Goal: Transaction & Acquisition: Purchase product/service

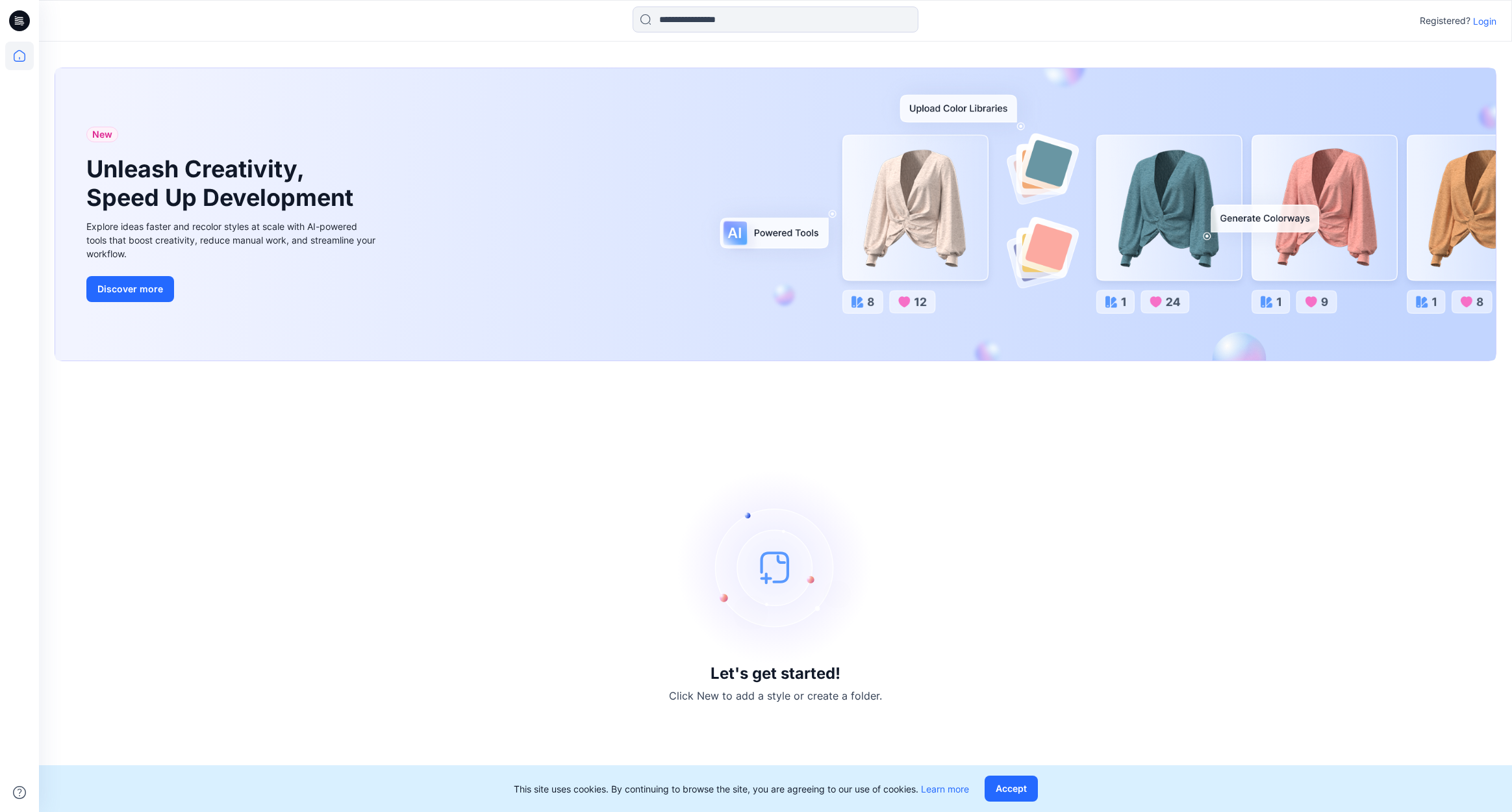
click at [1483, 18] on p "Login" at bounding box center [1484, 20] width 23 height 14
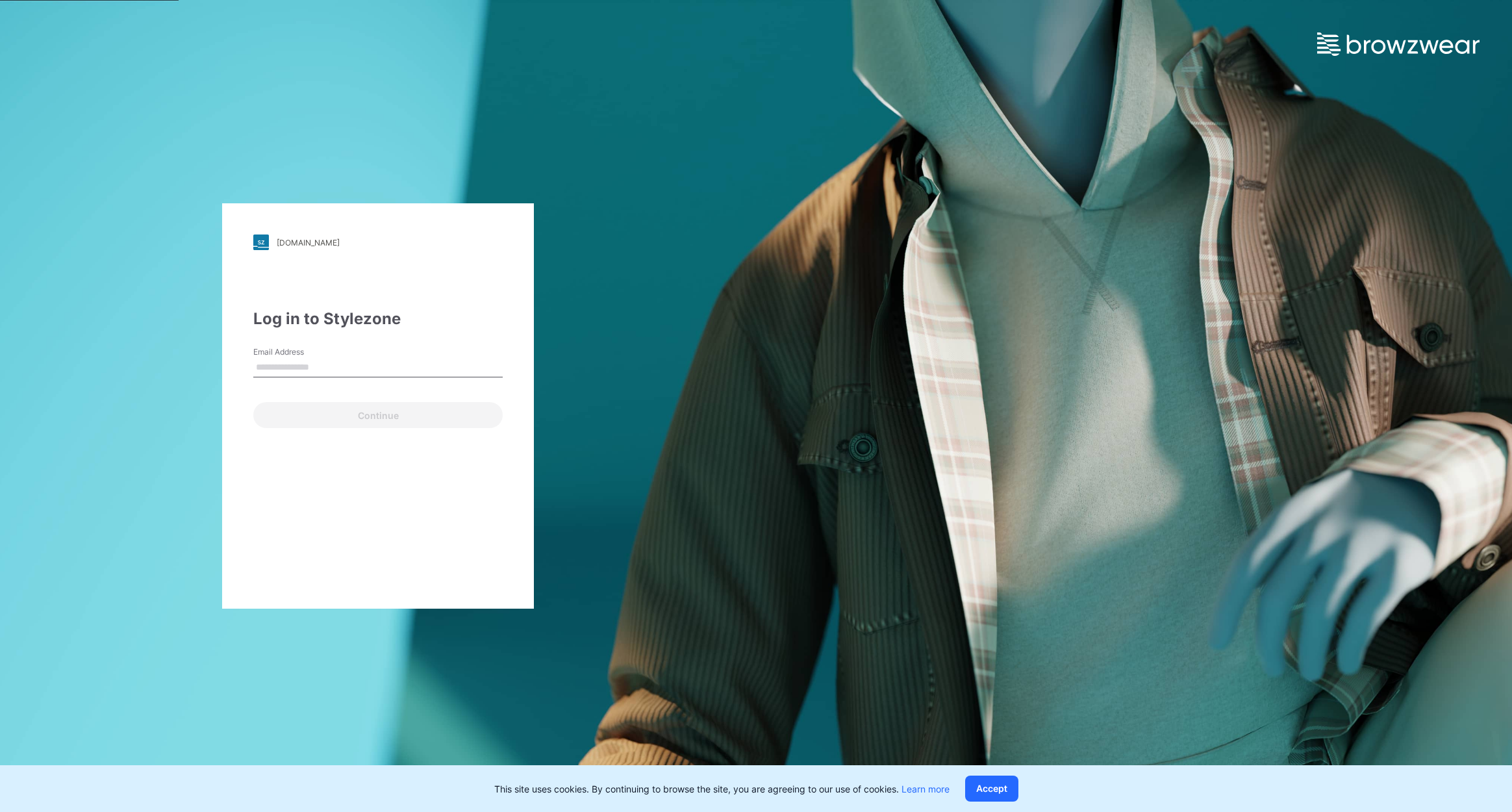
click at [312, 362] on input "Email Address" at bounding box center [378, 367] width 250 height 20
type input "**********"
click at [378, 415] on button "Continue" at bounding box center [378, 415] width 250 height 26
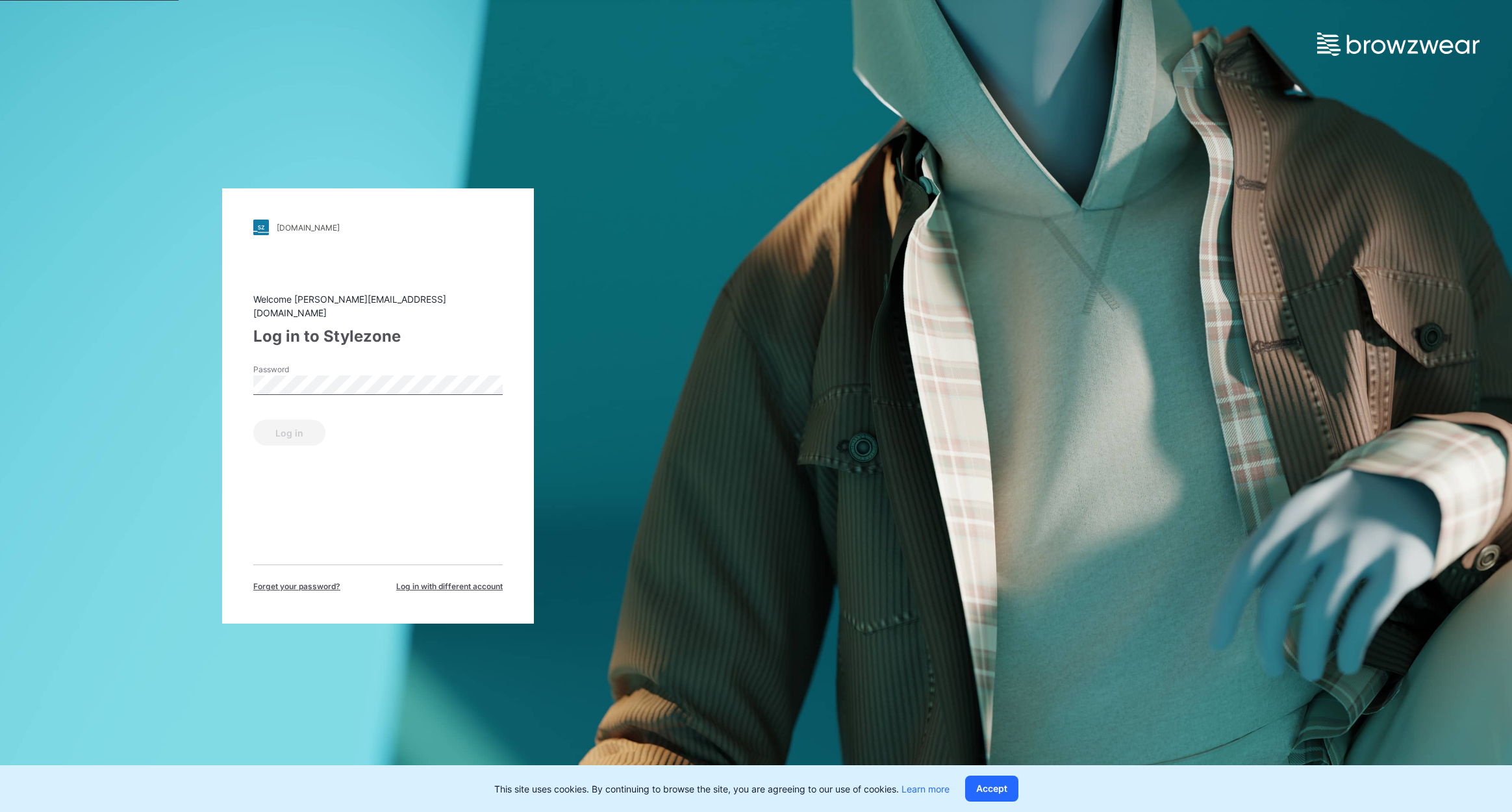
click at [323, 367] on label "Password" at bounding box center [299, 369] width 91 height 12
click at [289, 426] on button "Log in" at bounding box center [289, 432] width 72 height 26
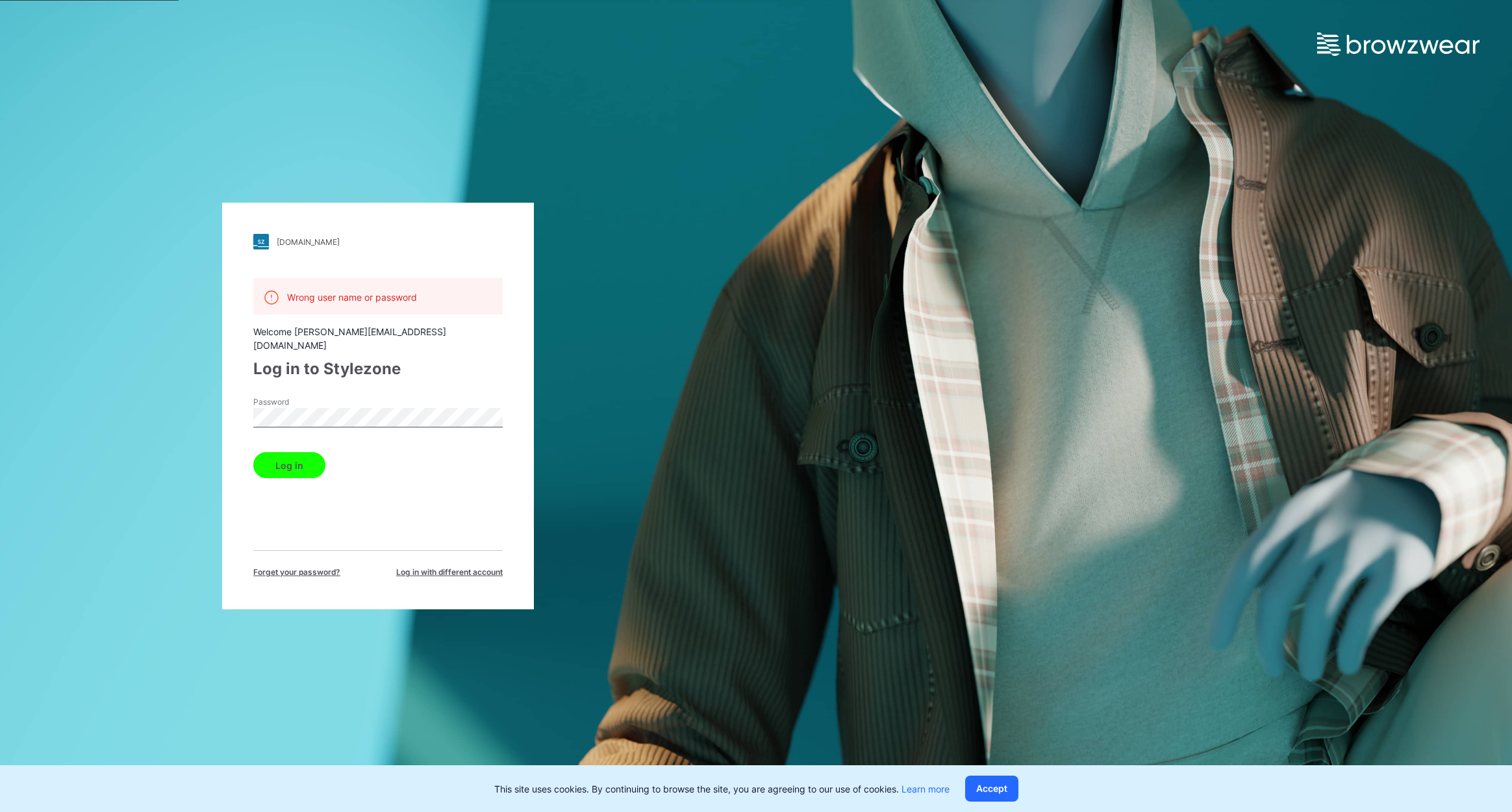
click at [93, 393] on div "[DOMAIN_NAME] Loading... Wrong user name or password Welcome [PERSON_NAME][EMAI…" at bounding box center [378, 406] width 756 height 812
click at [289, 452] on button "Log in" at bounding box center [289, 465] width 72 height 26
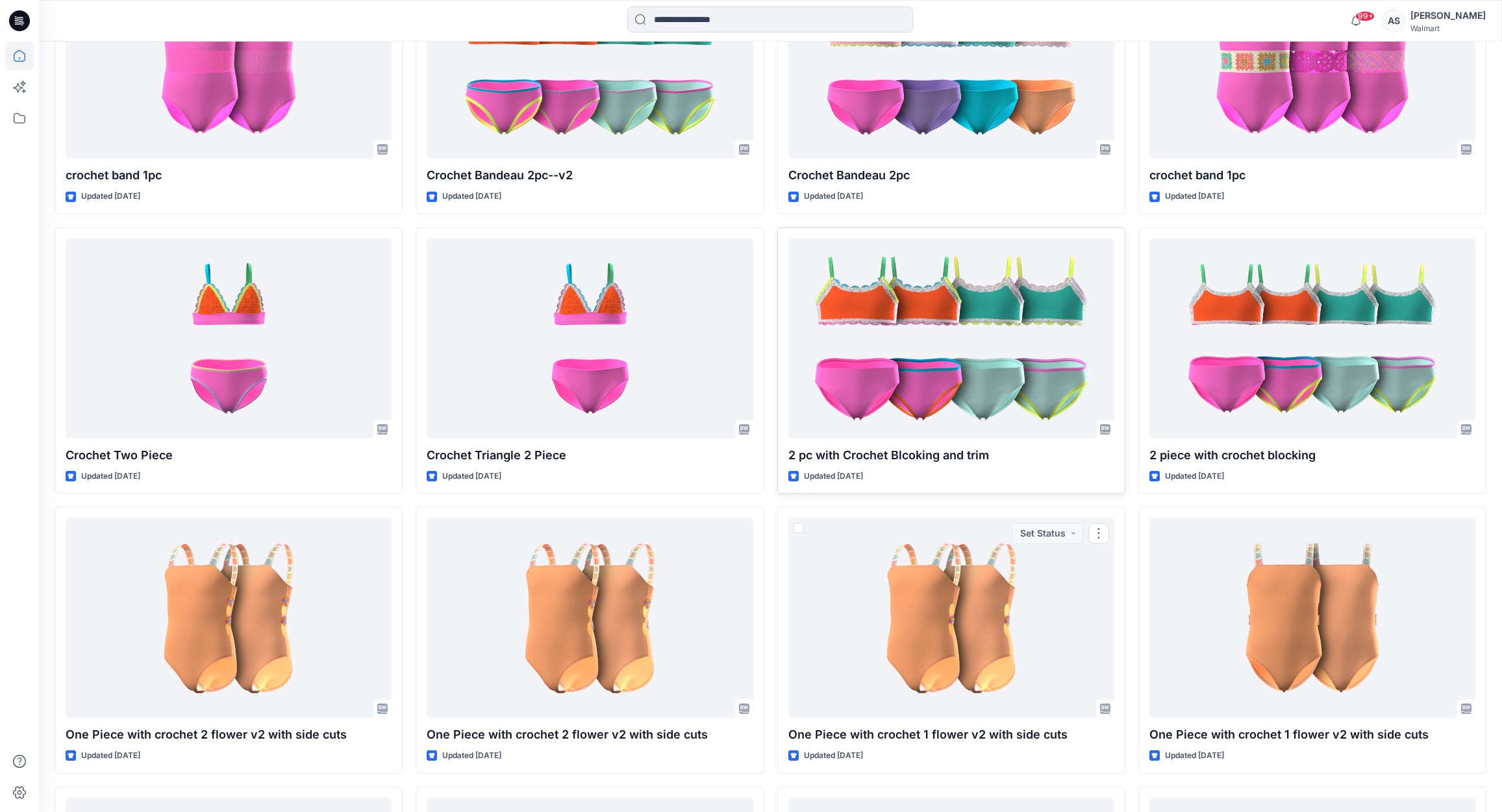
scroll to position [1031, 0]
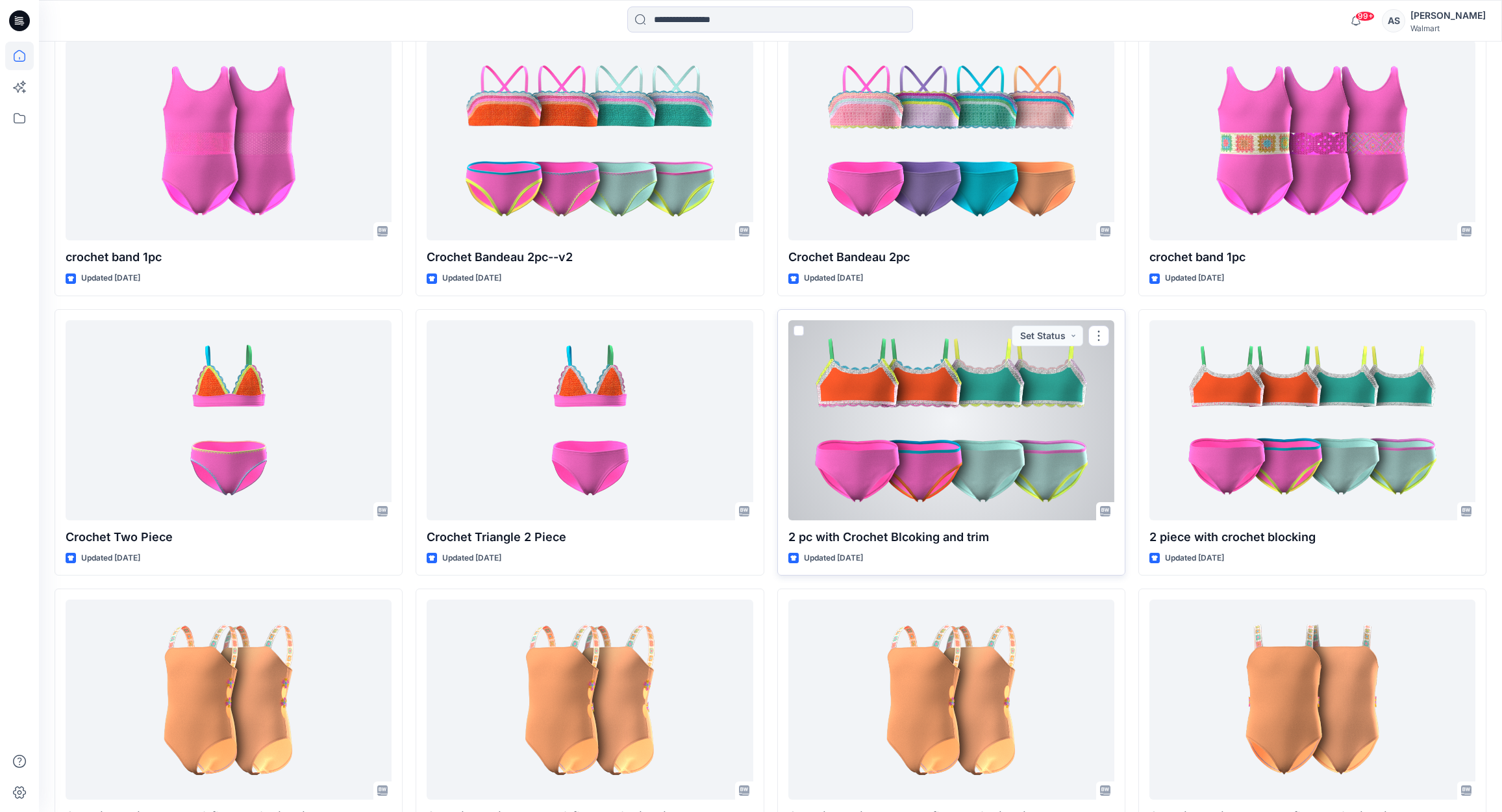
click at [908, 479] on div at bounding box center [951, 420] width 326 height 200
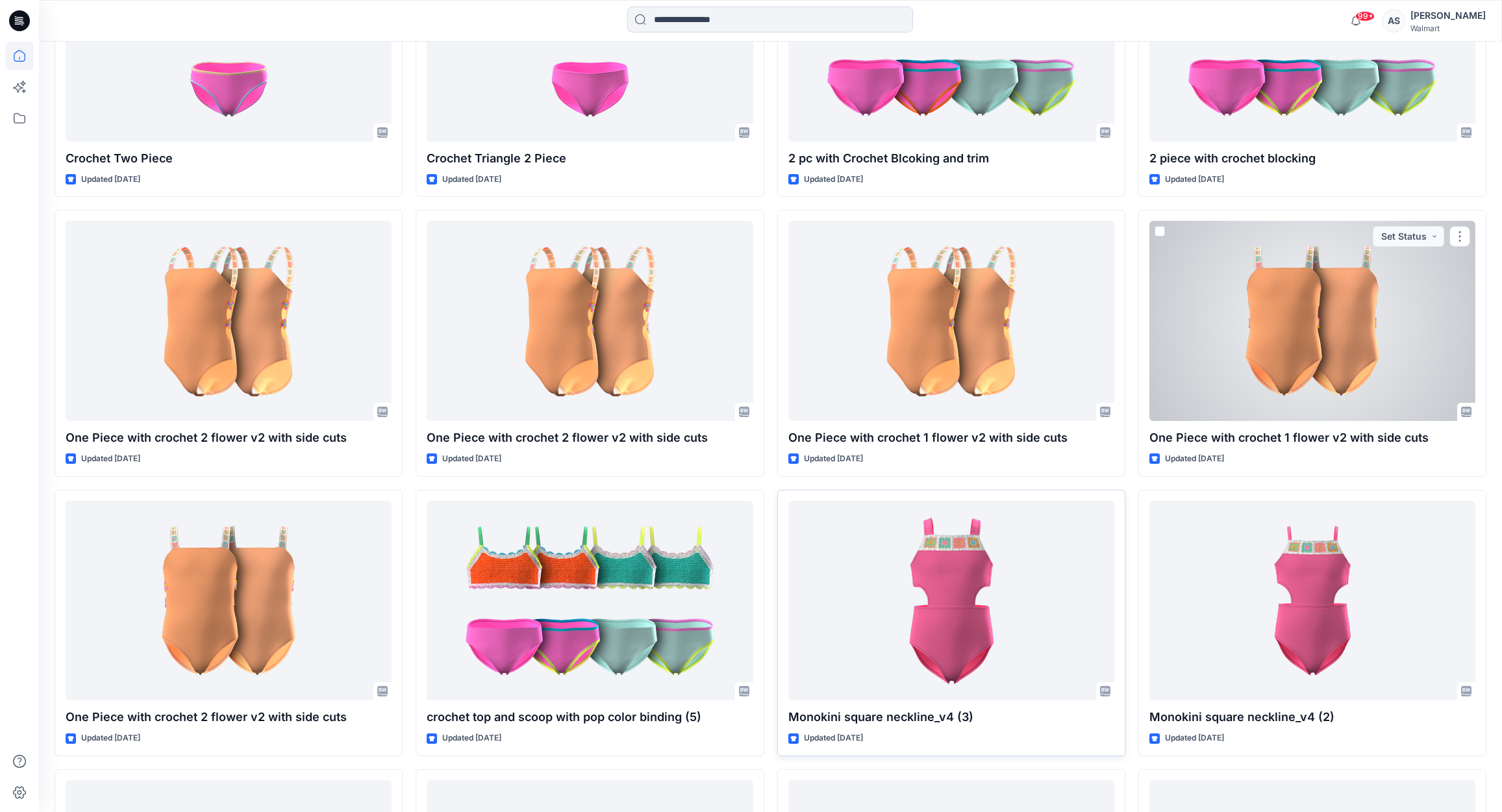
scroll to position [1658, 0]
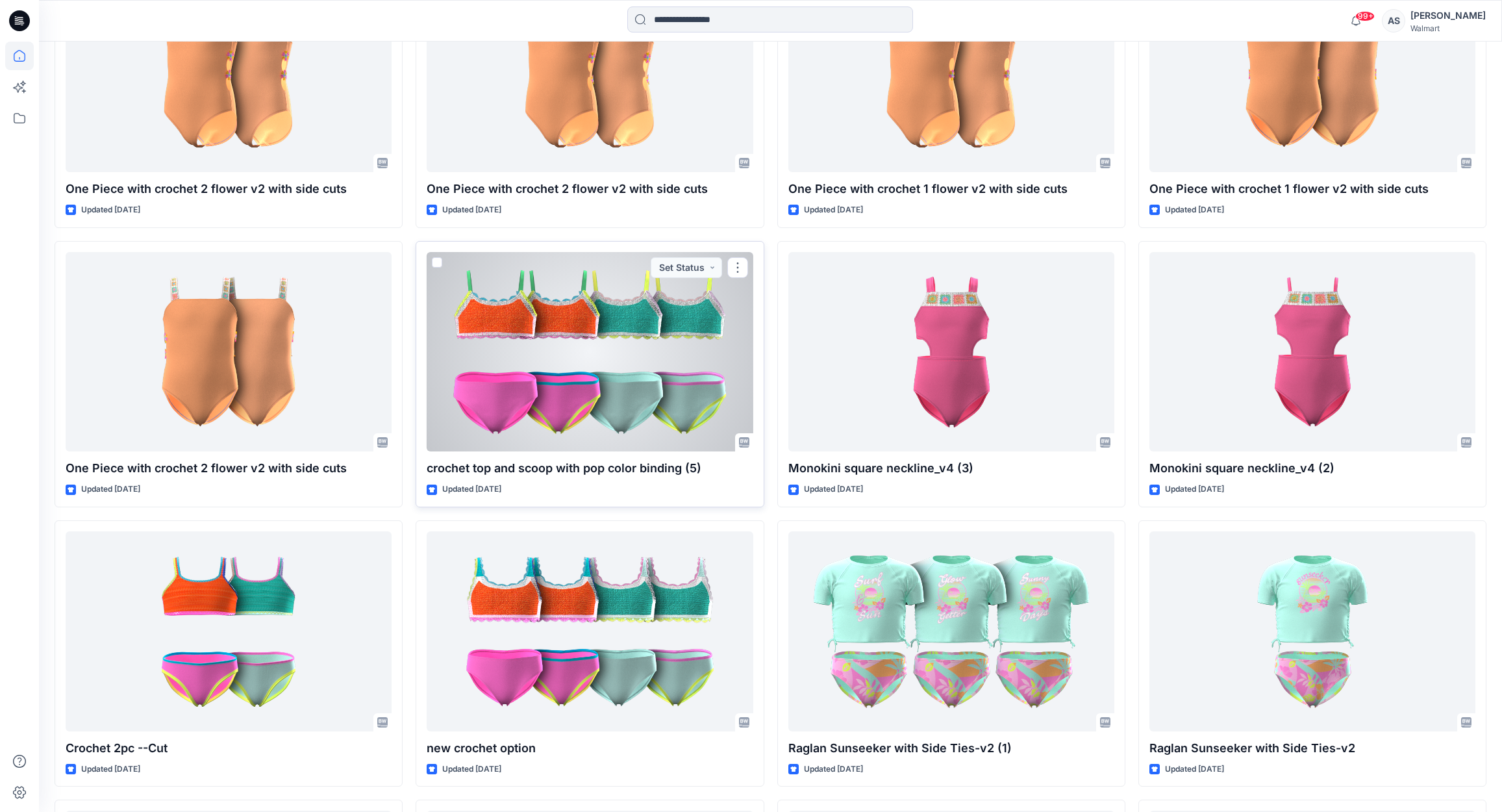
click at [541, 363] on div at bounding box center [589, 352] width 326 height 200
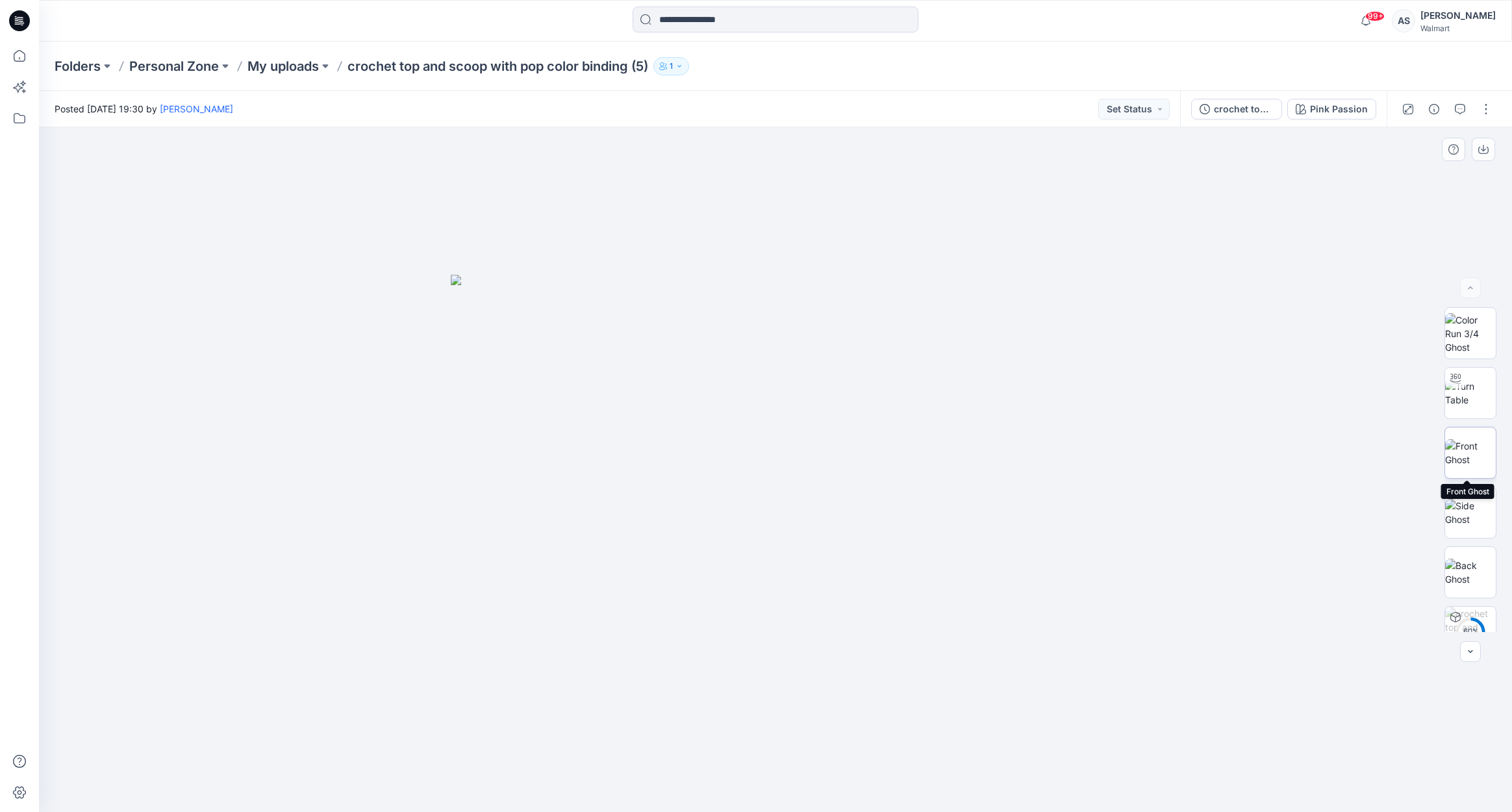
click at [1464, 460] on img at bounding box center [1470, 452] width 50 height 27
click at [1483, 151] on icon "button" at bounding box center [1484, 147] width 6 height 7
click at [1466, 584] on img at bounding box center [1470, 572] width 50 height 27
click at [1487, 155] on button "button" at bounding box center [1483, 149] width 23 height 23
click at [1345, 111] on div "Pink Passion" at bounding box center [1339, 108] width 58 height 14
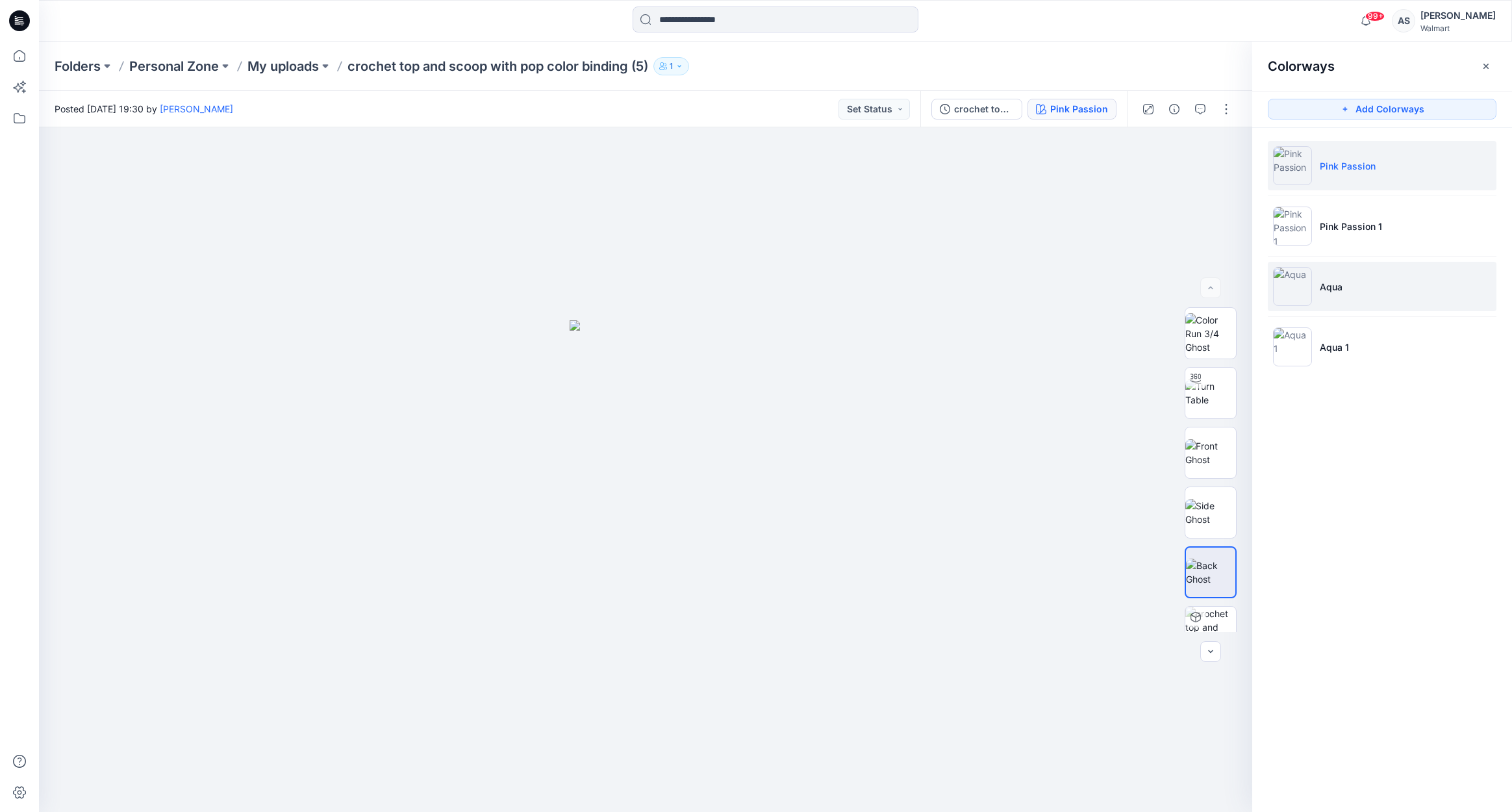
click at [1295, 290] on img at bounding box center [1293, 287] width 39 height 39
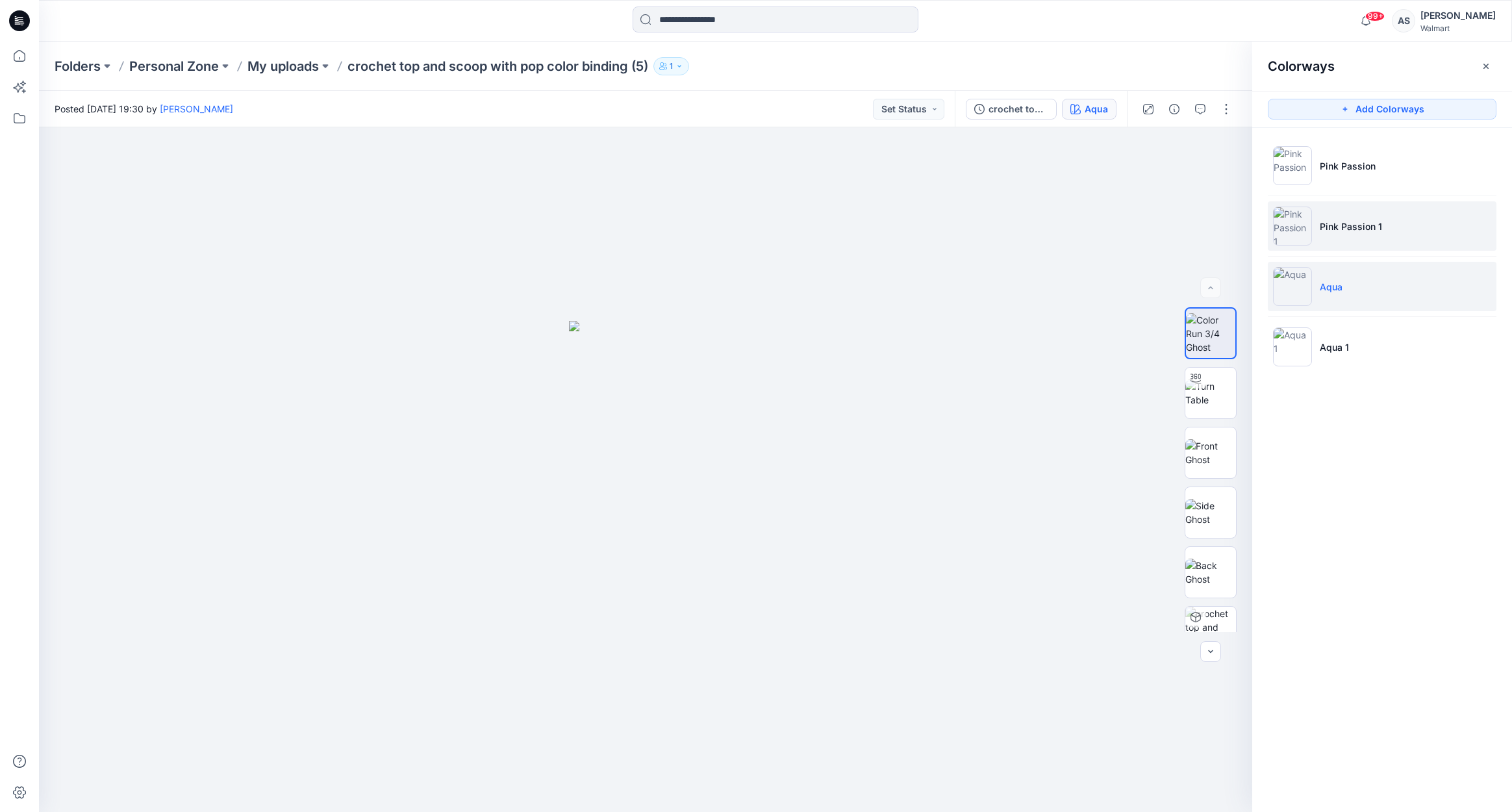
click at [1295, 235] on img at bounding box center [1293, 226] width 39 height 39
click at [1290, 276] on img at bounding box center [1293, 287] width 39 height 39
click at [1222, 159] on button "button" at bounding box center [1223, 149] width 23 height 23
click at [1206, 579] on img at bounding box center [1210, 572] width 50 height 27
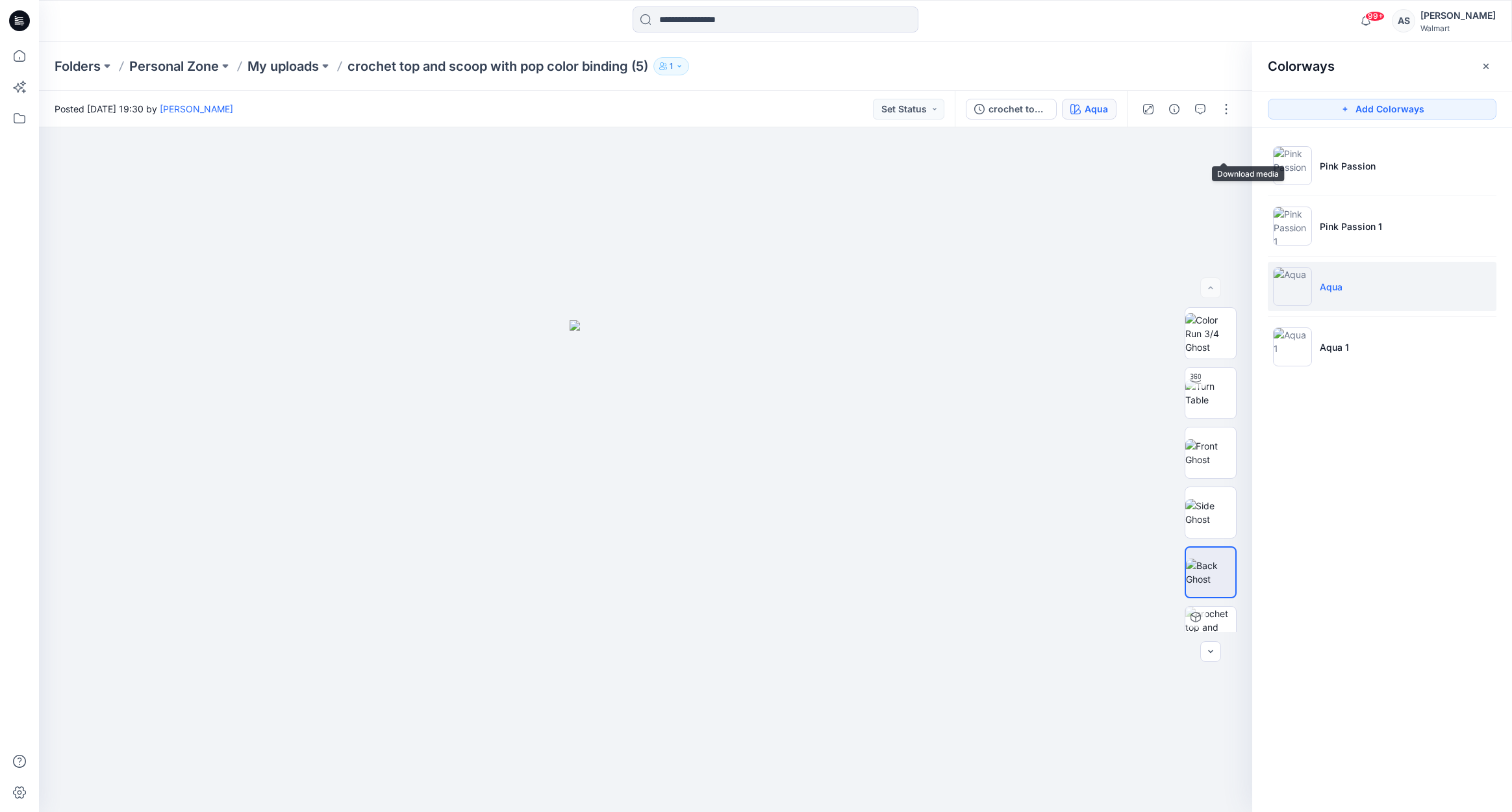
drag, startPoint x: 1223, startPoint y: 146, endPoint x: 1422, endPoint y: 130, distance: 199.6
click at [0, 0] on icon "button" at bounding box center [0, 0] width 0 height 0
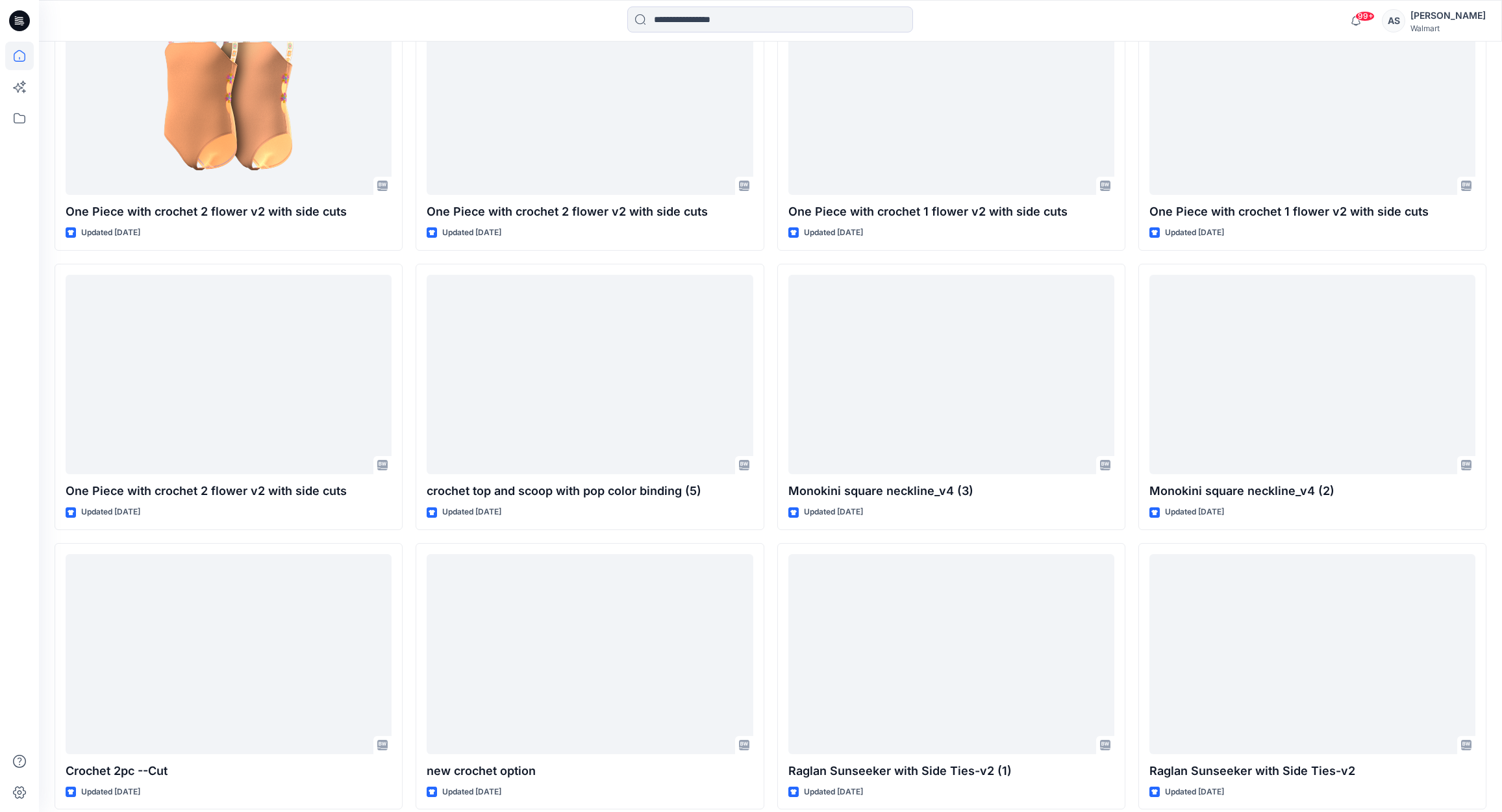
scroll to position [1753, 0]
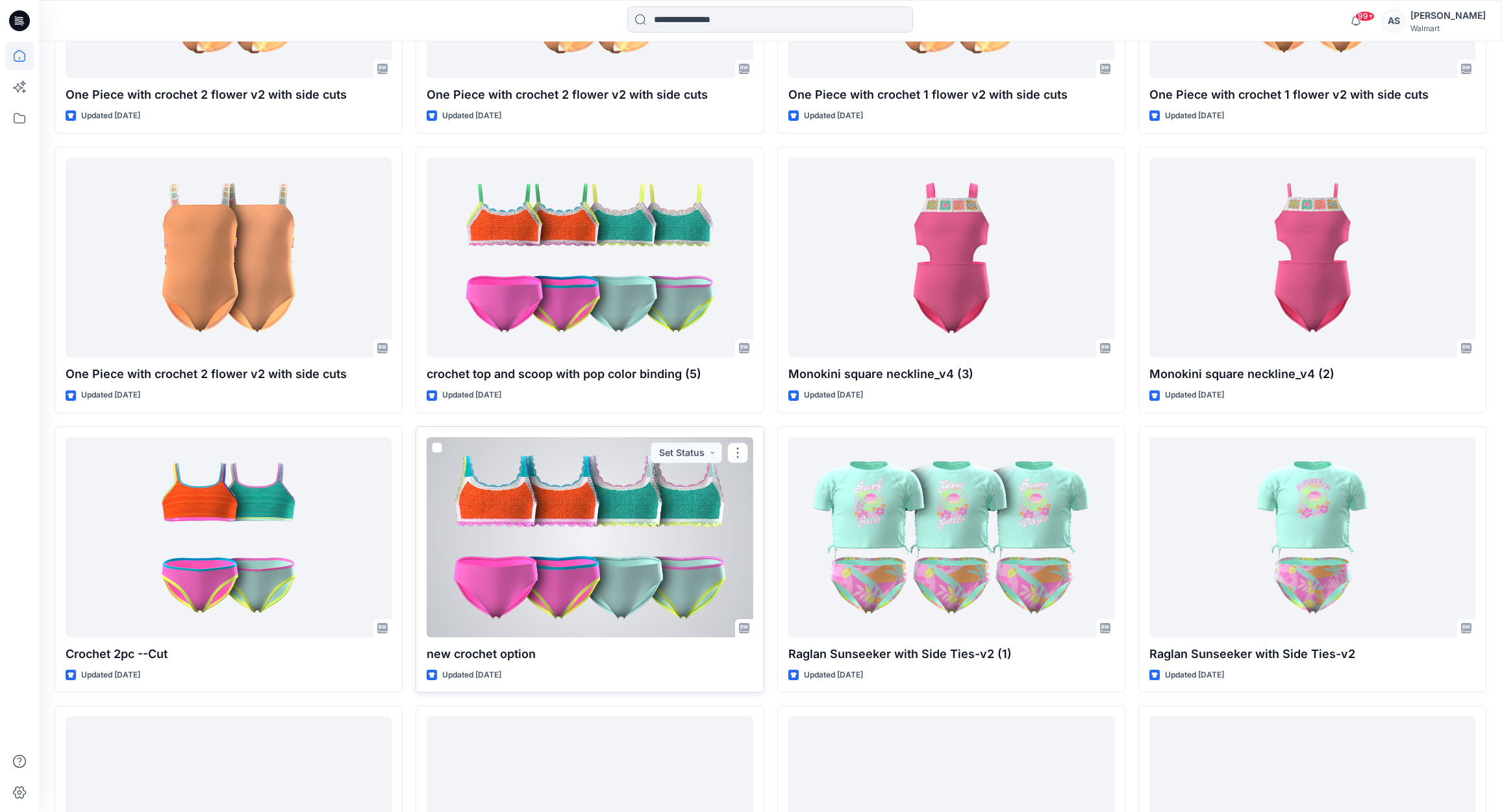
click at [590, 498] on div at bounding box center [589, 536] width 326 height 200
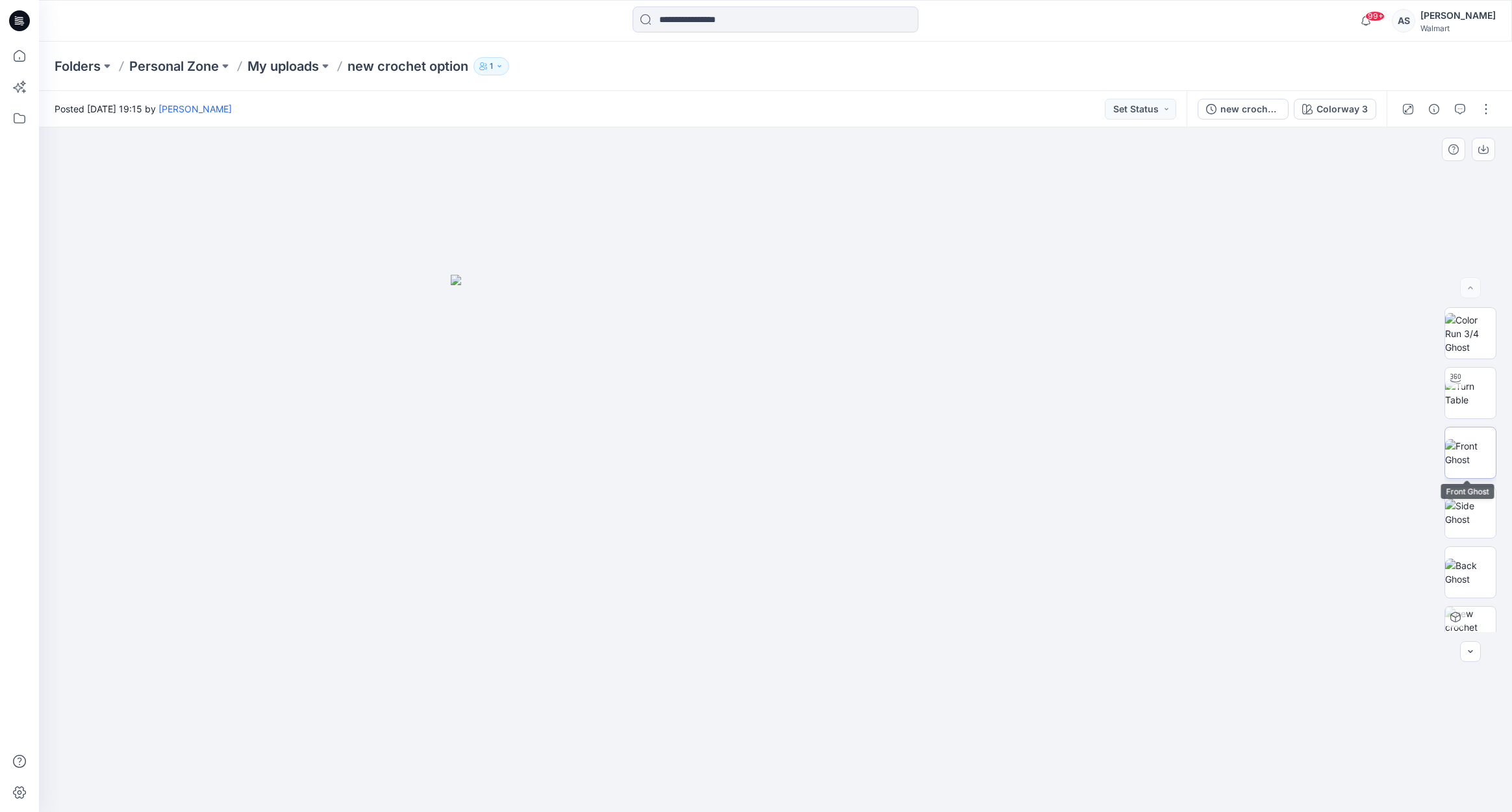
click at [1461, 455] on img at bounding box center [1470, 452] width 50 height 27
click at [1488, 149] on icon "button" at bounding box center [1483, 151] width 10 height 7
click at [1467, 573] on img at bounding box center [1470, 569] width 50 height 27
click at [1482, 154] on icon "button" at bounding box center [1483, 151] width 10 height 7
